Goal: Task Accomplishment & Management: Use online tool/utility

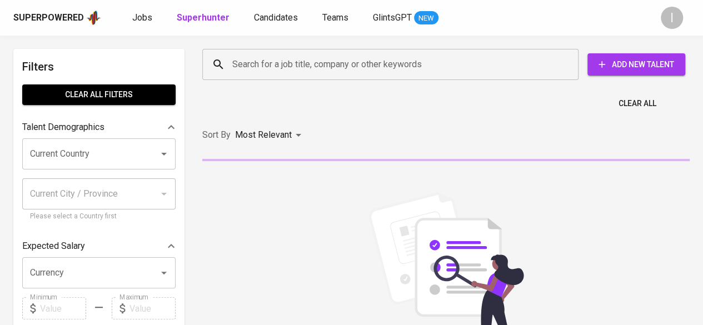
click at [316, 66] on input "Search for a job title, company or other keywords" at bounding box center [392, 64] width 327 height 21
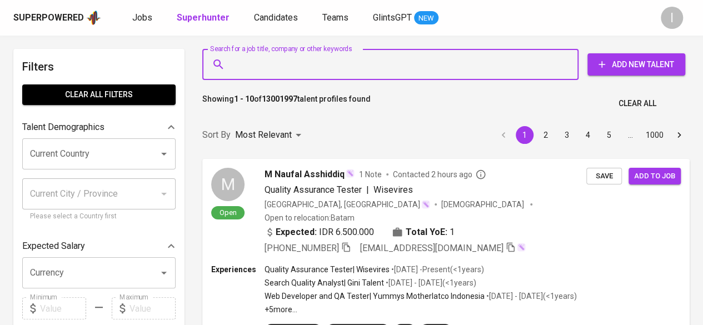
paste input "[URL][DOMAIN_NAME]"
type input "[URL][DOMAIN_NAME]"
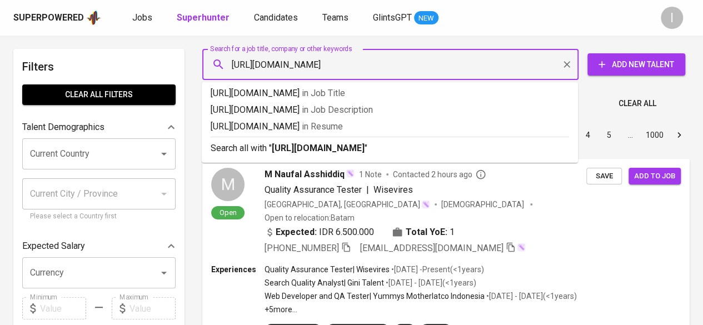
scroll to position [0, 598]
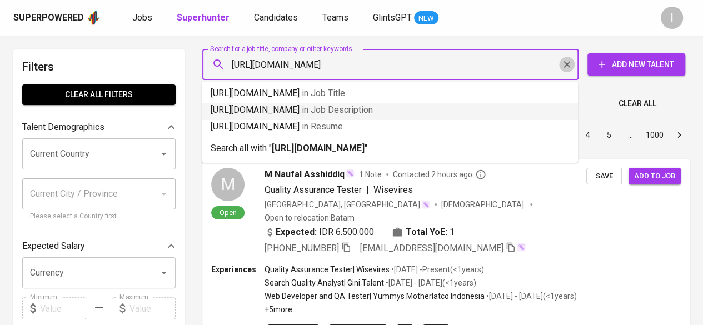
click at [564, 59] on icon "Clear" at bounding box center [566, 64] width 11 height 11
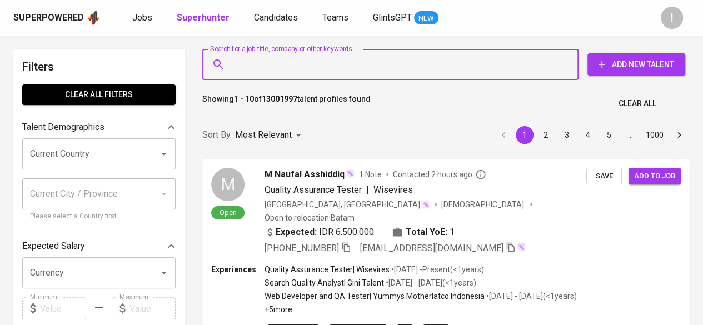
click at [339, 64] on input "Search for a job title, company or other keywords" at bounding box center [392, 64] width 327 height 21
paste input "[EMAIL_ADDRESS][DOMAIN_NAME]"
type input "[EMAIL_ADDRESS][DOMAIN_NAME]"
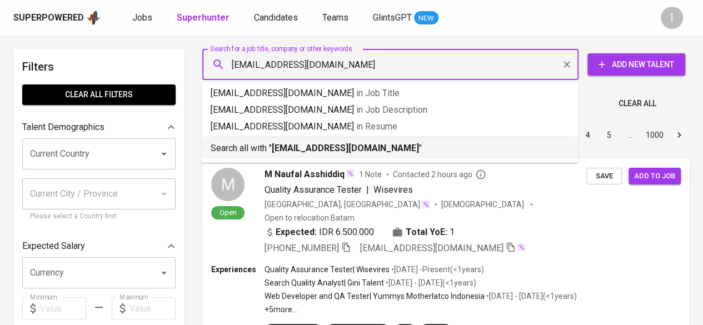
click at [375, 148] on b "[EMAIL_ADDRESS][DOMAIN_NAME]" at bounding box center [345, 148] width 147 height 11
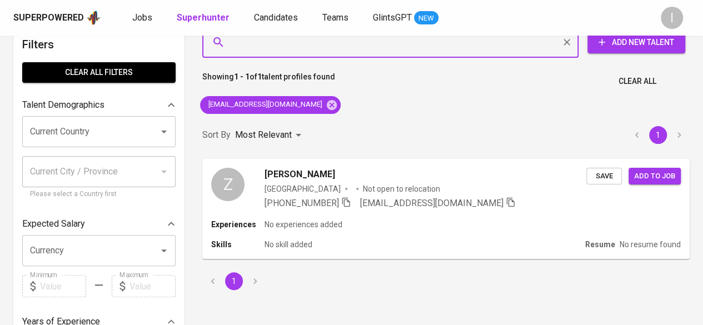
scroll to position [56, 0]
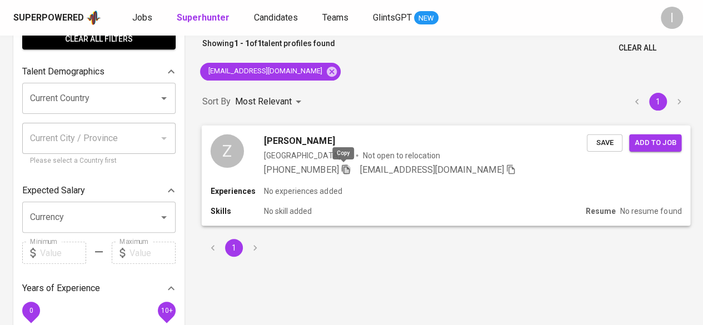
click at [344, 166] on icon "button" at bounding box center [345, 169] width 10 height 10
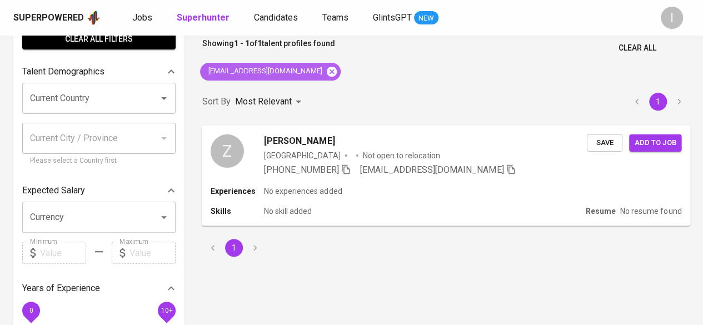
click at [327, 68] on icon at bounding box center [332, 71] width 10 height 10
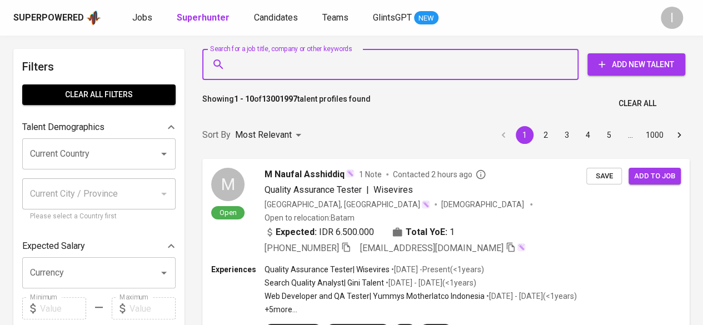
click at [327, 66] on input "Search for a job title, company or other keywords" at bounding box center [392, 64] width 327 height 21
paste input "[EMAIL_ADDRESS][DOMAIN_NAME]"
type input "[EMAIL_ADDRESS][DOMAIN_NAME]"
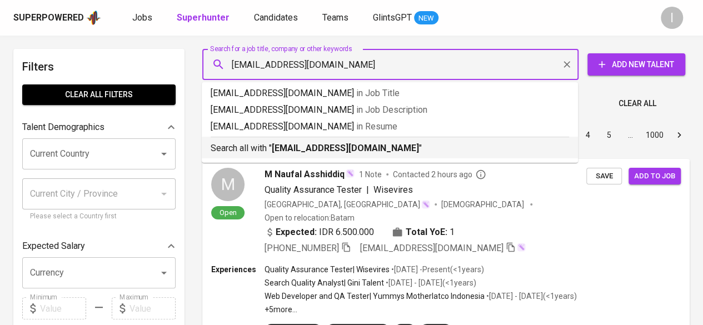
click at [384, 149] on b "[EMAIL_ADDRESS][DOMAIN_NAME]" at bounding box center [345, 148] width 147 height 11
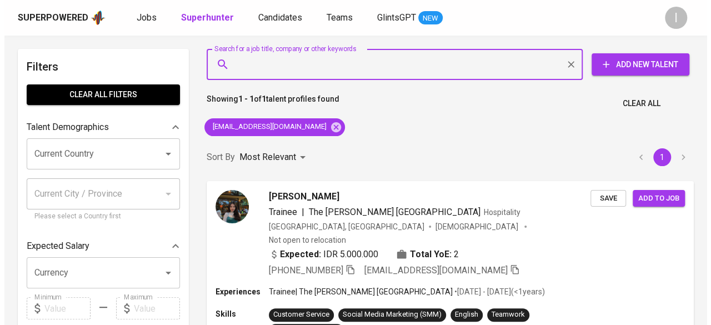
scroll to position [111, 0]
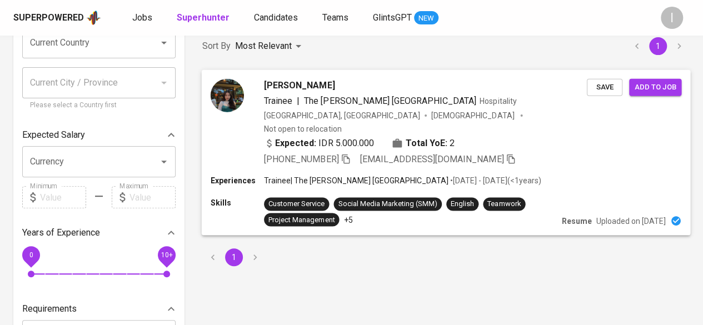
click at [344, 138] on div "Expected: IDR 5.000.000 Total YoE: 2" at bounding box center [425, 144] width 323 height 16
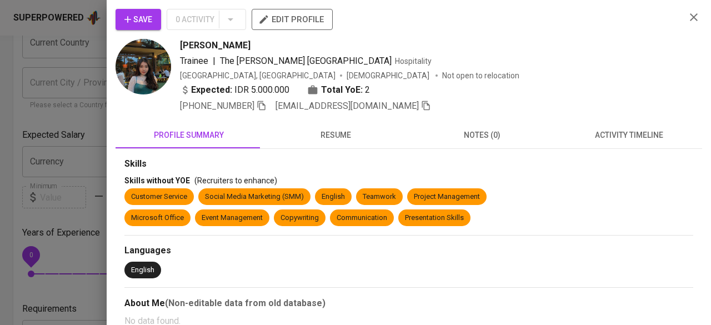
click at [343, 136] on span "resume" at bounding box center [335, 135] width 133 height 14
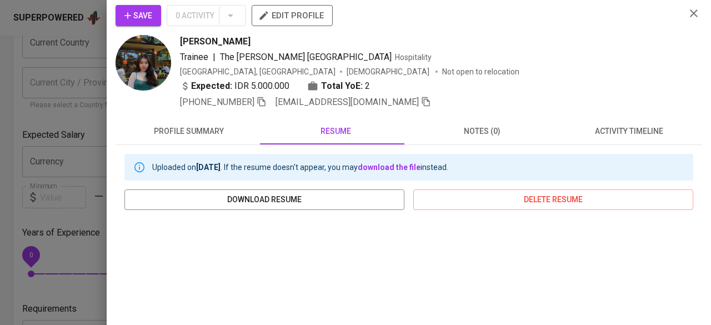
scroll to position [0, 0]
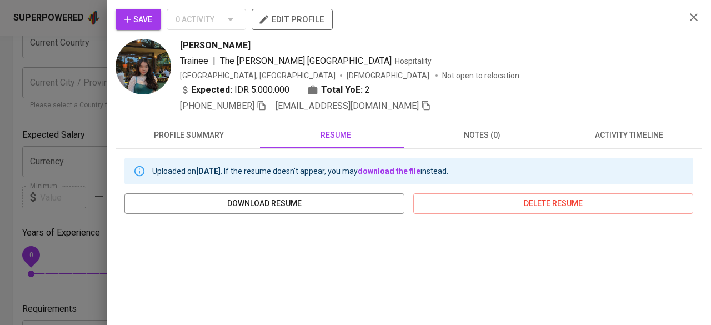
click at [265, 106] on icon "button" at bounding box center [262, 106] width 10 height 10
